Goal: Ask a question

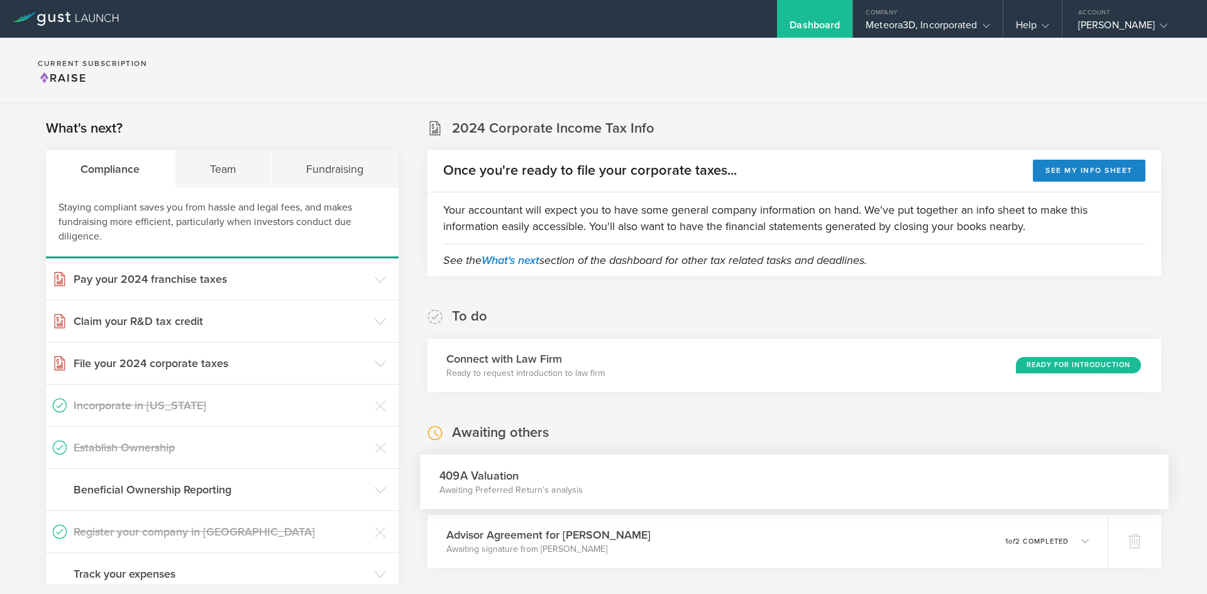
click at [624, 494] on div "409A Valuation Awaiting Preferred Return’s analysis" at bounding box center [794, 482] width 749 height 55
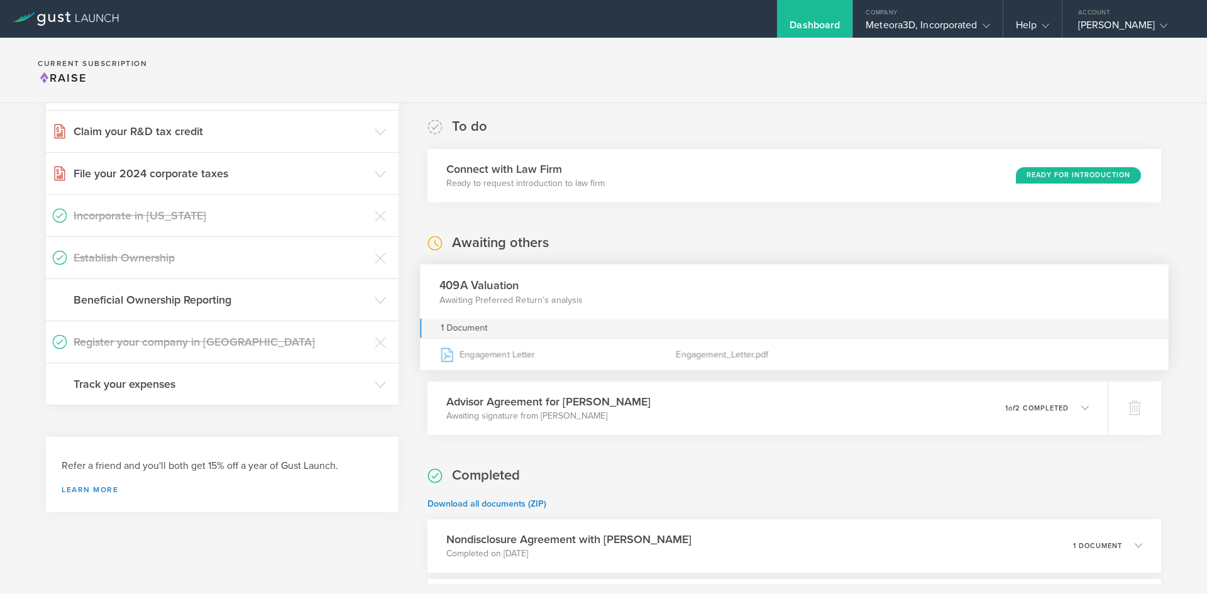
scroll to position [235, 0]
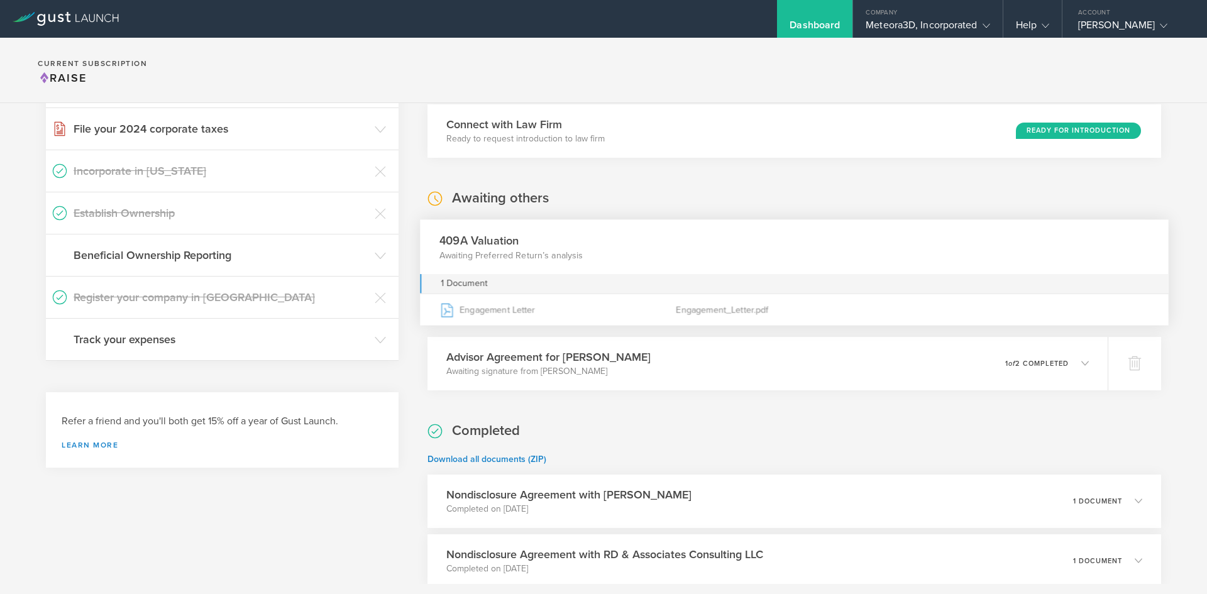
click at [665, 254] on div "409A Valuation Awaiting Preferred Return’s analysis" at bounding box center [794, 246] width 749 height 55
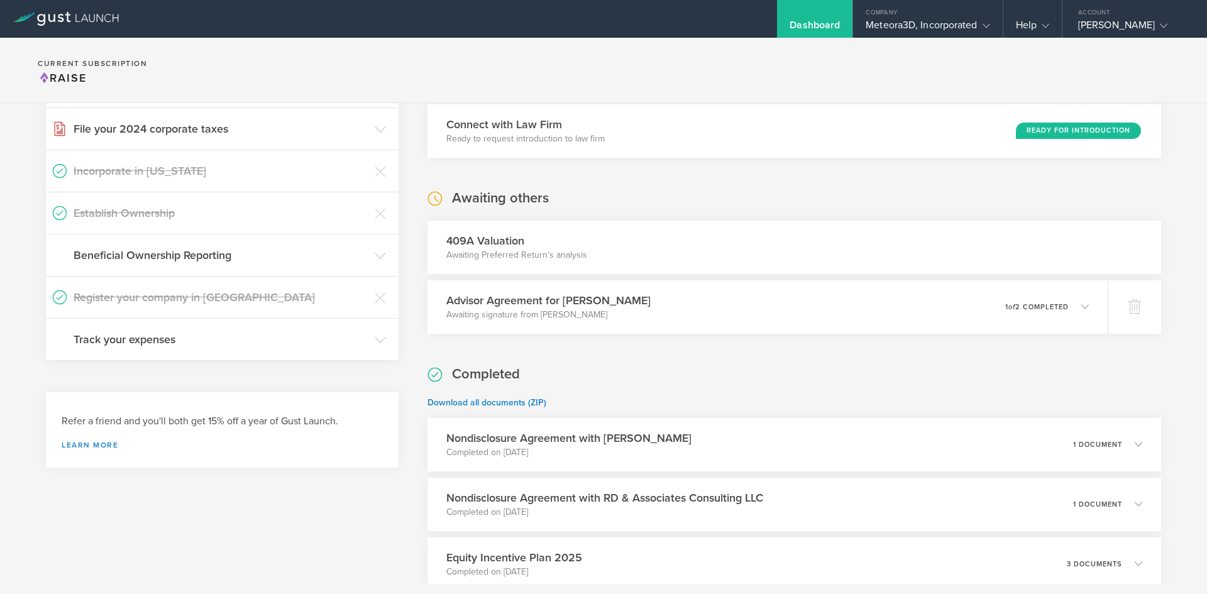
scroll to position [0, 0]
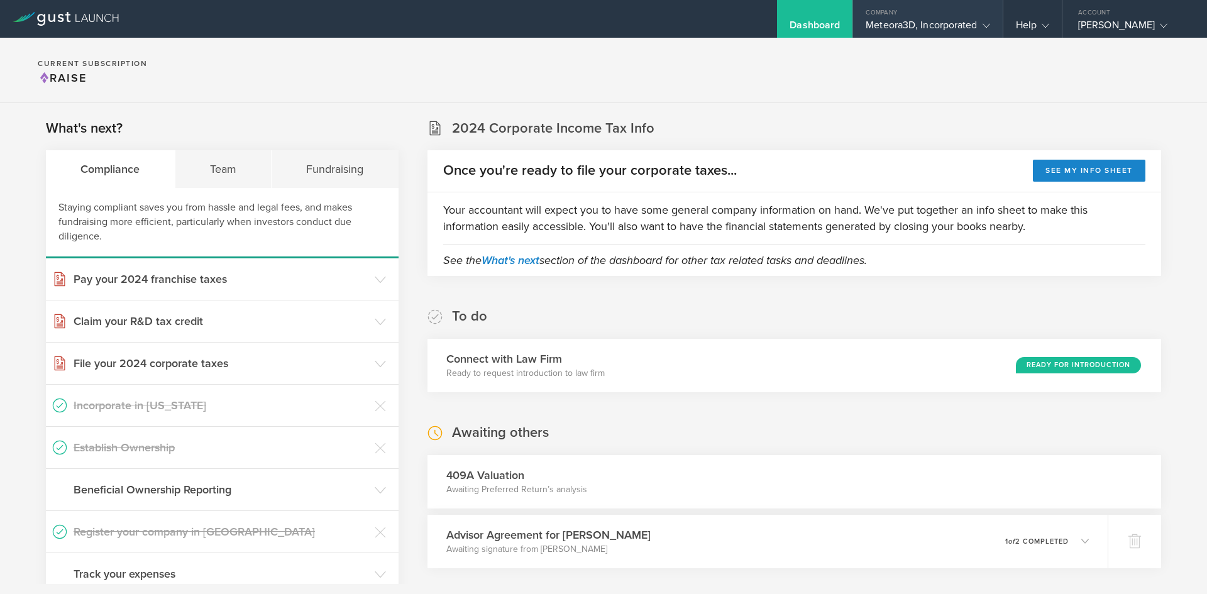
click at [910, 14] on div "Company" at bounding box center [927, 9] width 149 height 19
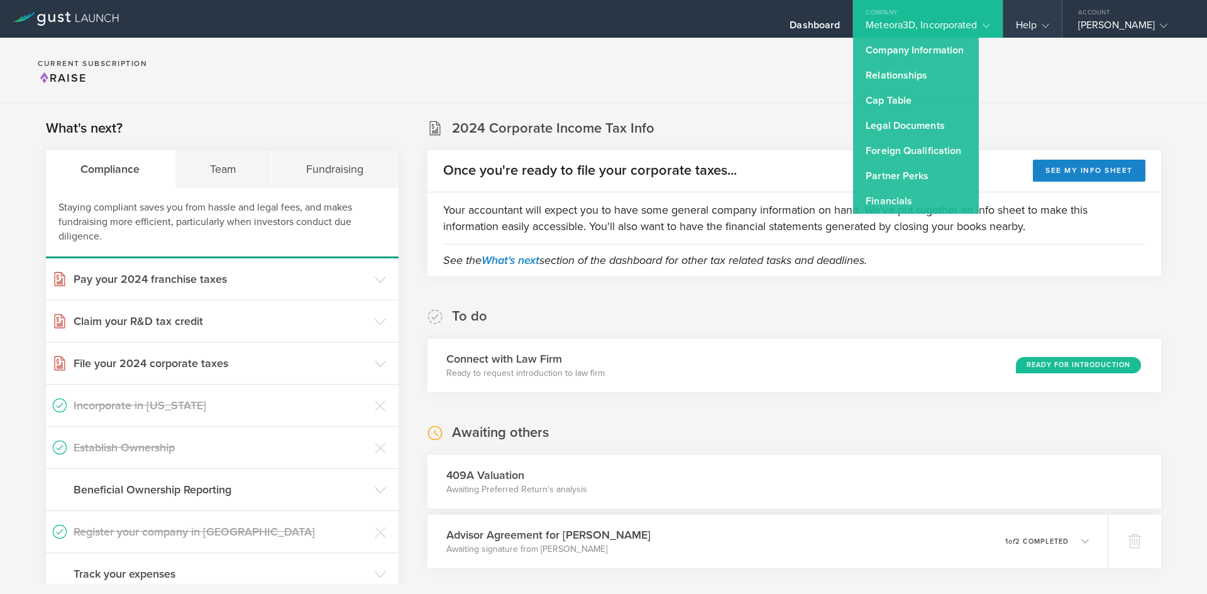
click at [1030, 15] on div "Help" at bounding box center [1032, 19] width 58 height 38
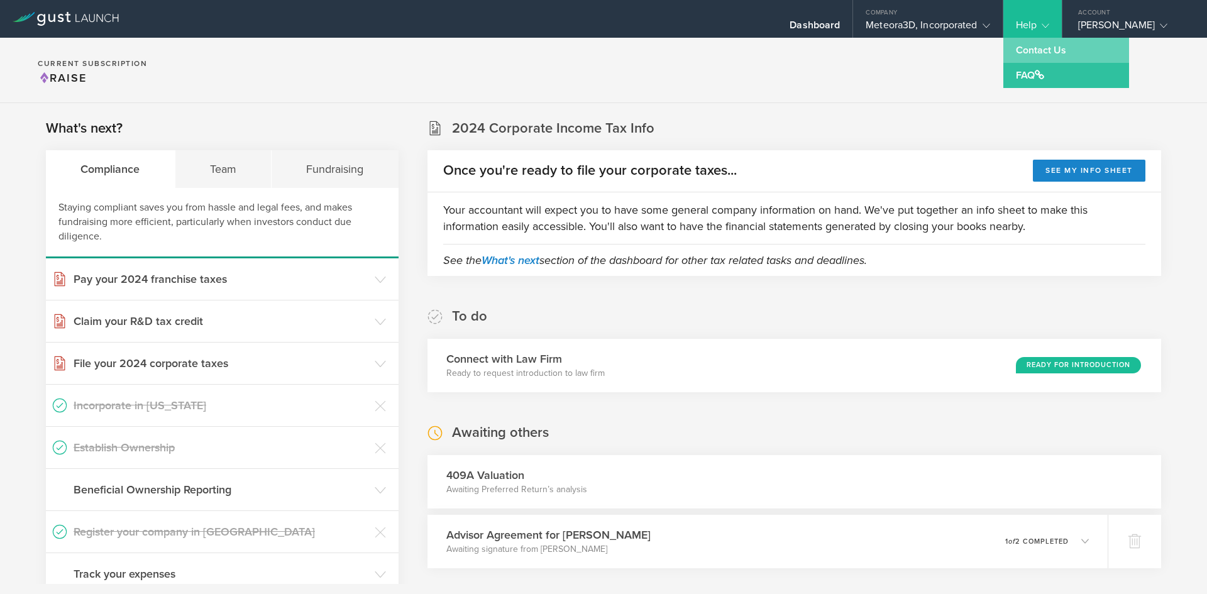
click at [1043, 47] on link "Contact Us" at bounding box center [1066, 50] width 126 height 25
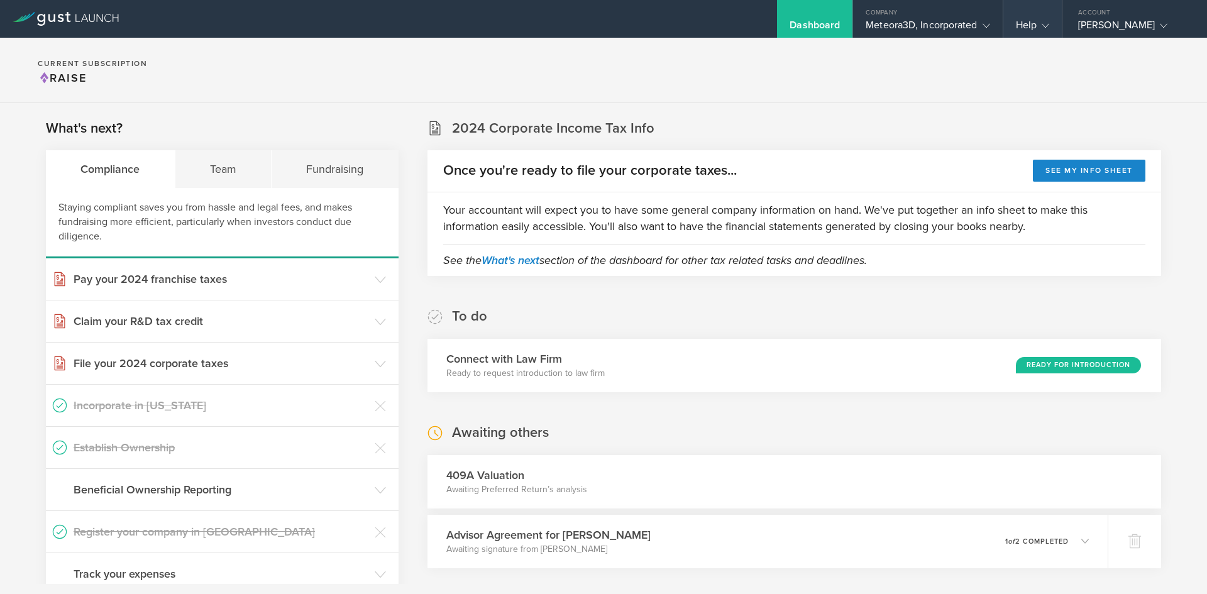
click at [1042, 31] on gust-icon at bounding box center [1043, 25] width 13 height 13
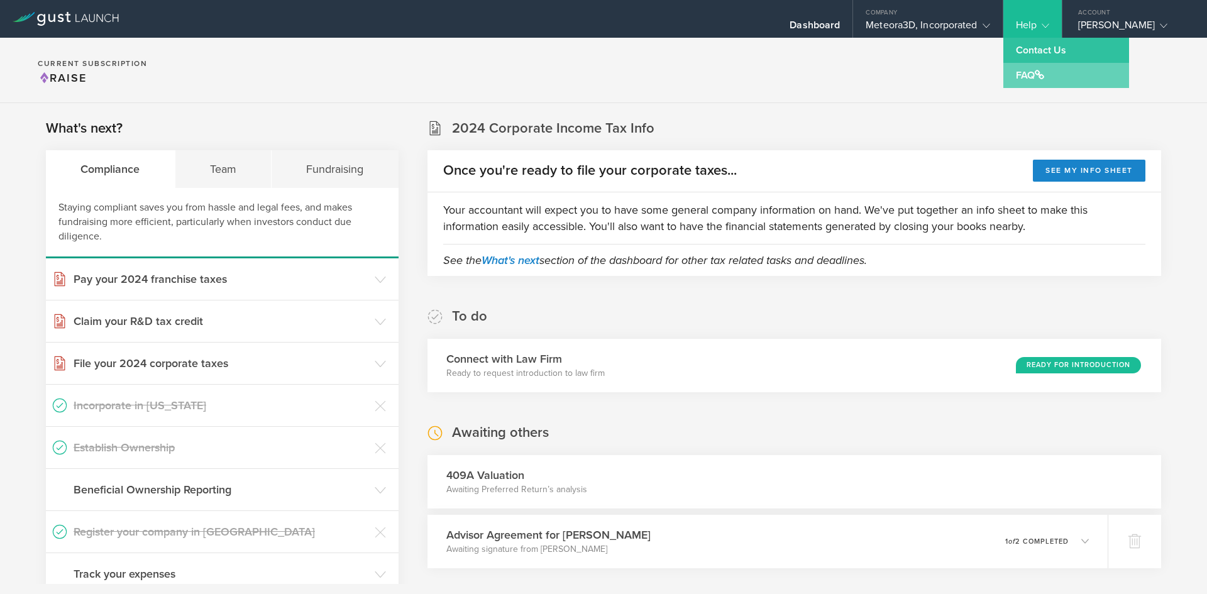
click at [1033, 85] on link "FAQ" at bounding box center [1066, 75] width 126 height 25
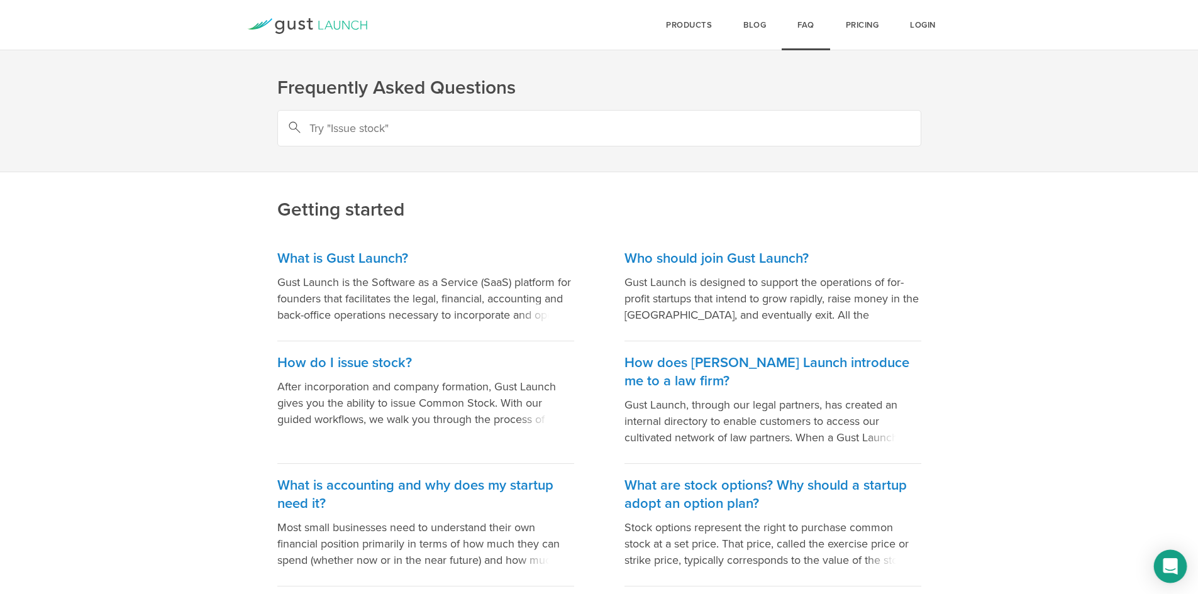
click at [1164, 568] on icon "Open Intercom Messenger" at bounding box center [1170, 566] width 16 height 16
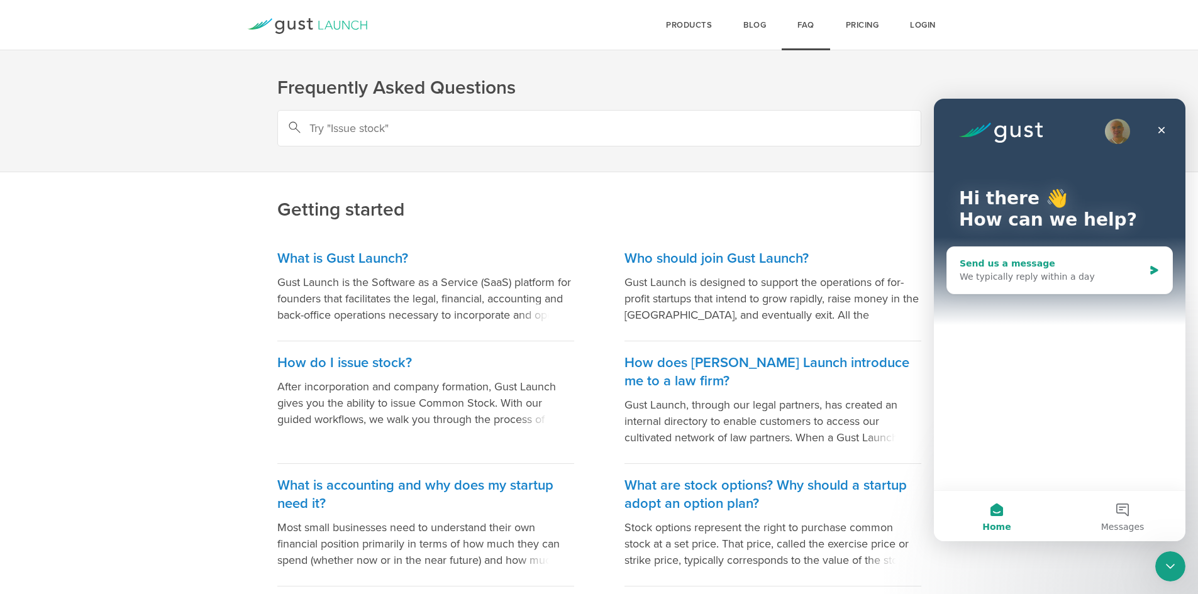
click at [1055, 272] on div "We typically reply within a day" at bounding box center [1051, 276] width 184 height 13
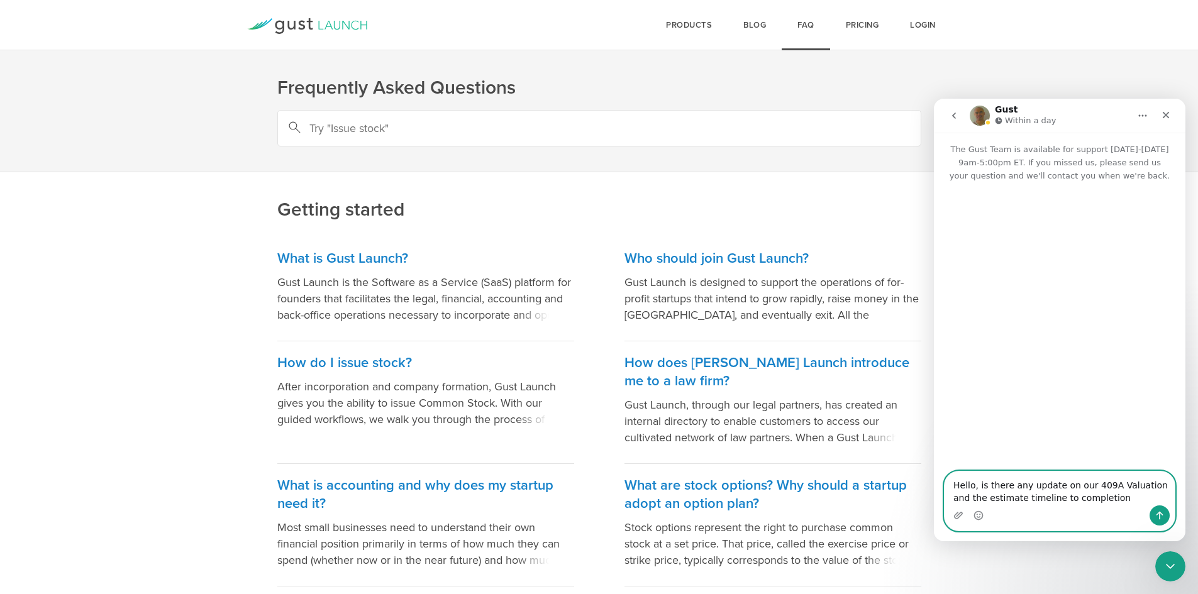
type textarea "Hello, is there any update on our 409A Valuation and the estimate timeline to c…"
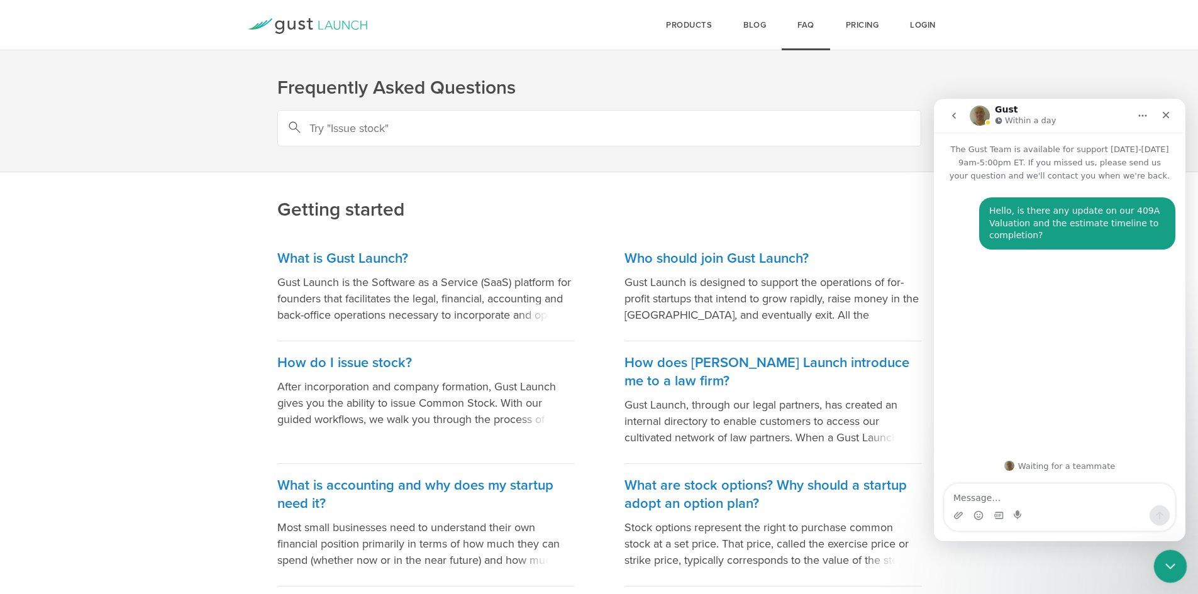
click at [1164, 575] on div "Close Intercom Messenger" at bounding box center [1168, 565] width 30 height 30
